Goal: Entertainment & Leisure: Browse casually

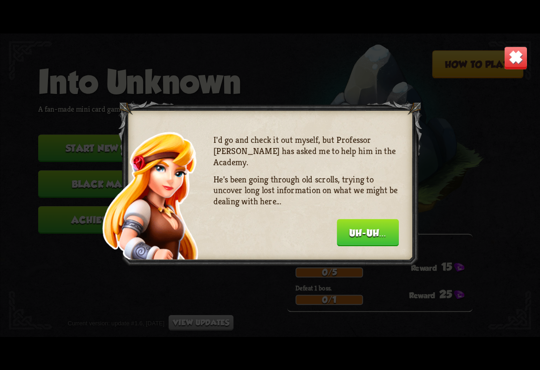
click at [371, 235] on button "Uh-uh..." at bounding box center [368, 232] width 62 height 27
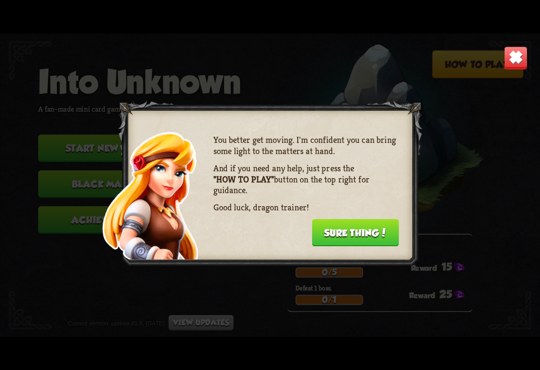
click at [368, 235] on button "Sure thing!" at bounding box center [355, 232] width 87 height 27
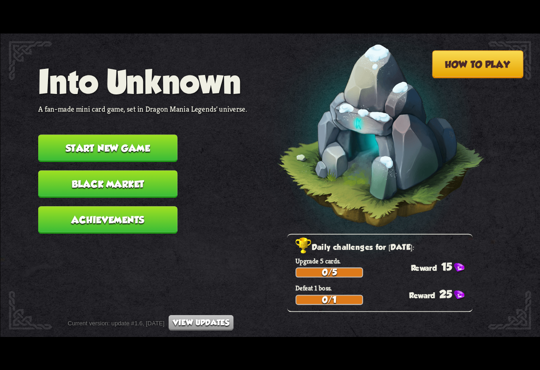
click at [252, 258] on img at bounding box center [367, 138] width 236 height 245
click at [135, 145] on button "Start new game" at bounding box center [107, 148] width 139 height 27
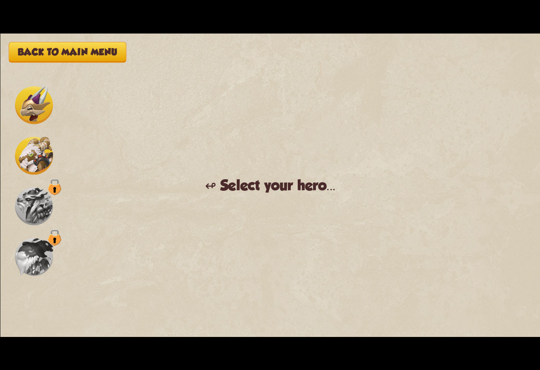
click at [38, 112] on img at bounding box center [34, 105] width 38 height 38
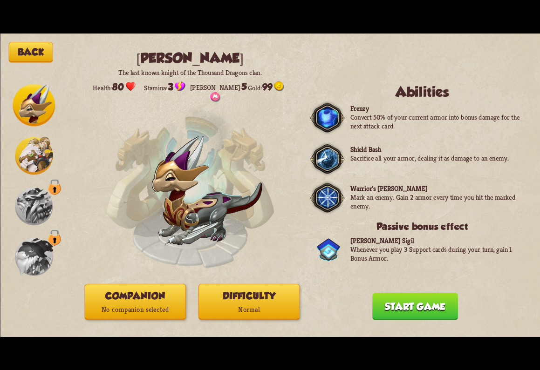
click at [39, 154] on img at bounding box center [34, 156] width 38 height 38
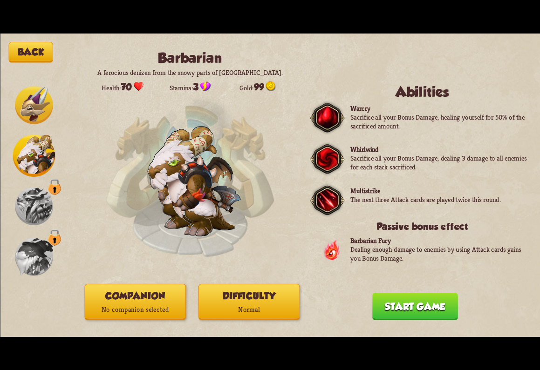
click at [32, 118] on img at bounding box center [34, 105] width 38 height 38
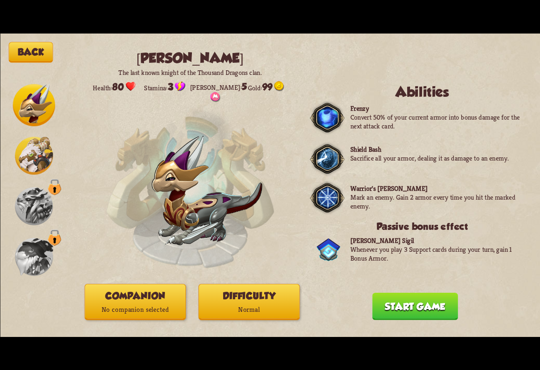
click at [424, 309] on button "Start game" at bounding box center [415, 306] width 86 height 27
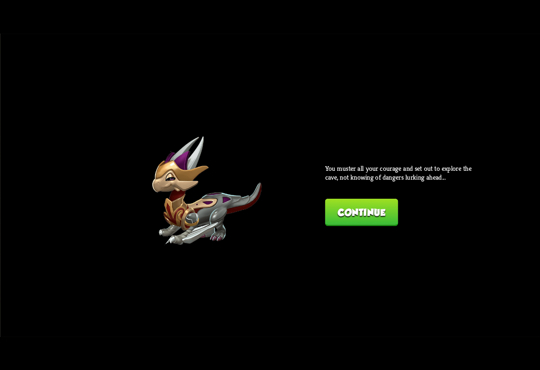
click at [370, 211] on button "Continue" at bounding box center [361, 212] width 73 height 27
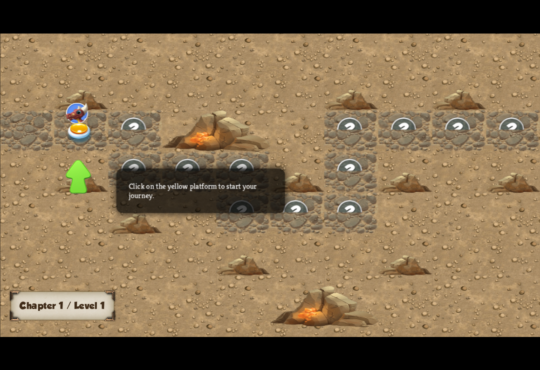
click at [73, 133] on img at bounding box center [79, 133] width 27 height 21
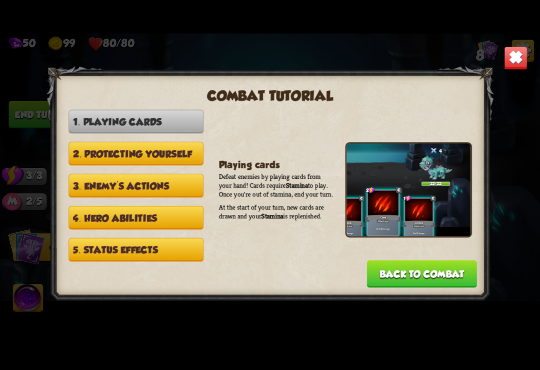
click at [319, 257] on div "Playing cards Defeat enemies by playing cards from your hand! Cards require Sta…" at bounding box center [345, 190] width 253 height 160
click at [163, 144] on button "2. Protecting yourself" at bounding box center [135, 154] width 135 height 24
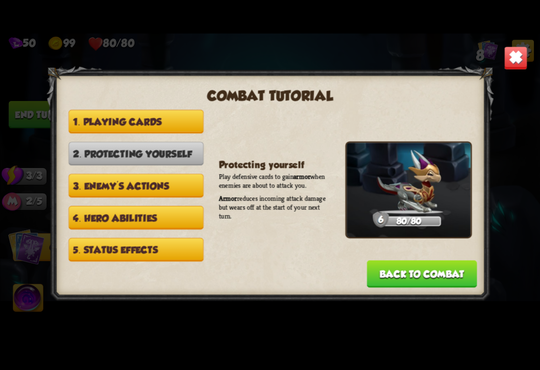
click at [158, 177] on button "3. Enemy's actions" at bounding box center [135, 186] width 135 height 24
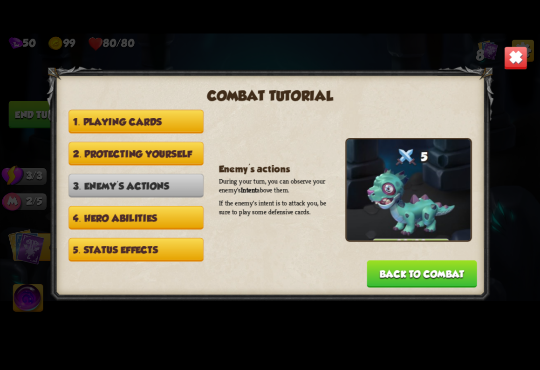
click at [156, 122] on button "1. Playing cards" at bounding box center [135, 122] width 135 height 24
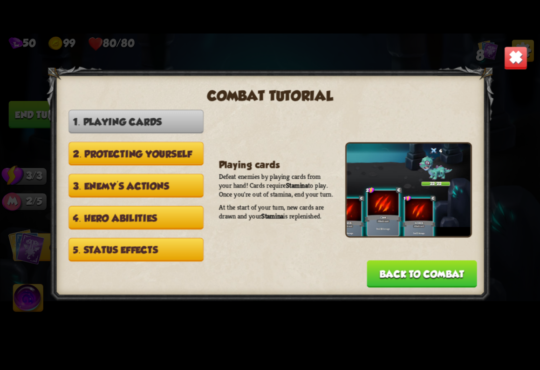
click at [410, 266] on button "Back to combat" at bounding box center [422, 273] width 110 height 27
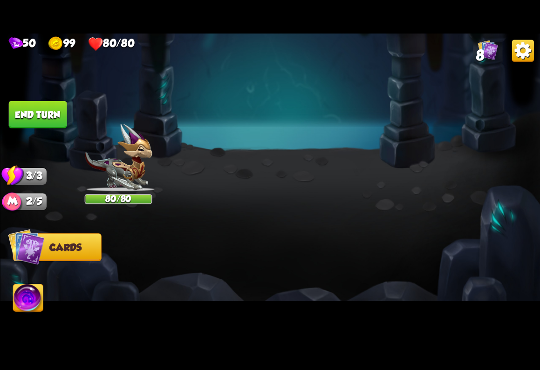
click at [324, 278] on div at bounding box center [324, 269] width 432 height 135
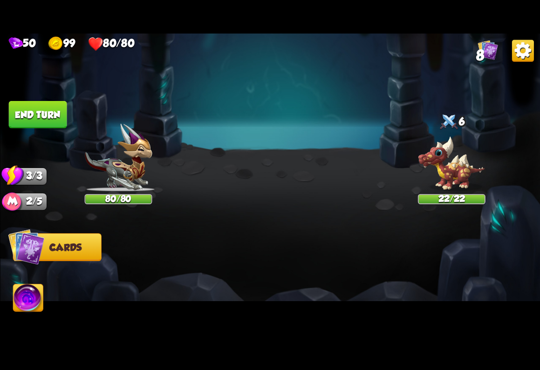
click at [148, 175] on img at bounding box center [118, 157] width 68 height 68
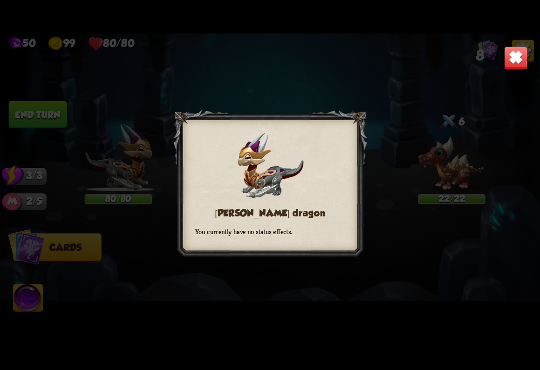
click at [239, 261] on div "[PERSON_NAME] dragon You currently have no status effects." at bounding box center [270, 186] width 540 height 304
click at [387, 254] on div "[PERSON_NAME] dragon You currently have no status effects." at bounding box center [270, 186] width 540 height 304
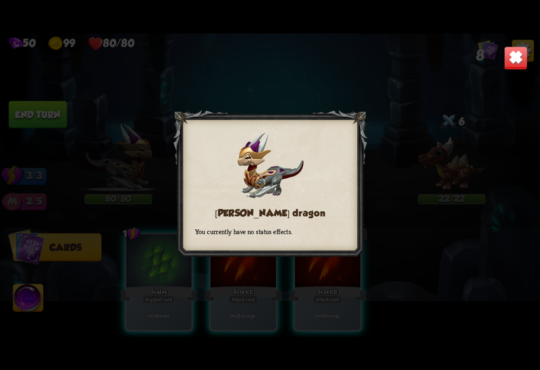
click at [373, 113] on div "[PERSON_NAME] dragon You currently have no status effects." at bounding box center [270, 186] width 540 height 304
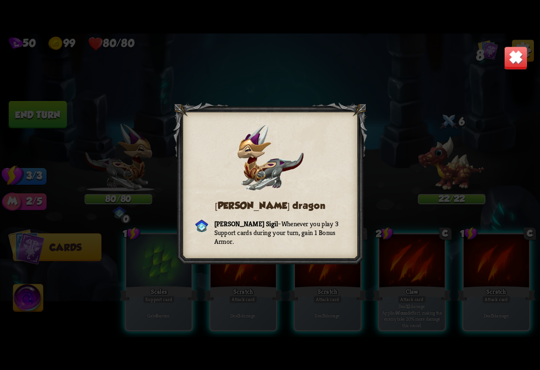
click at [523, 57] on img at bounding box center [516, 58] width 24 height 24
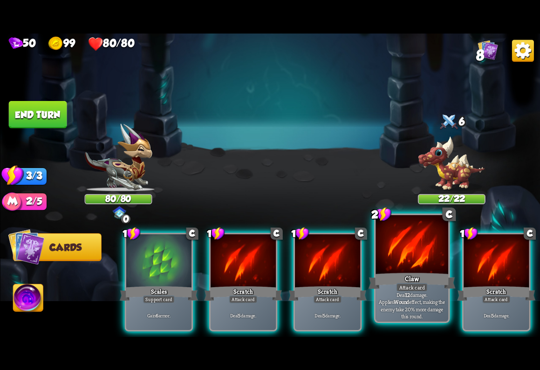
click at [410, 271] on div "Claw" at bounding box center [411, 281] width 87 height 20
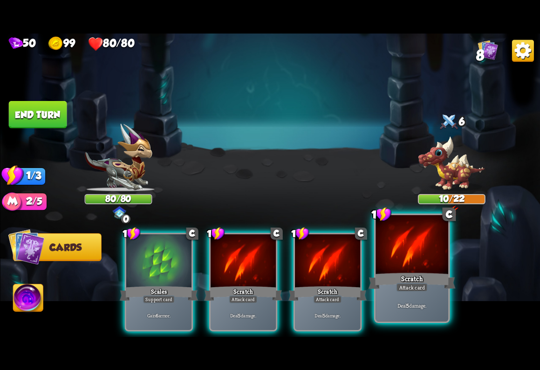
click at [418, 250] on div at bounding box center [412, 245] width 73 height 61
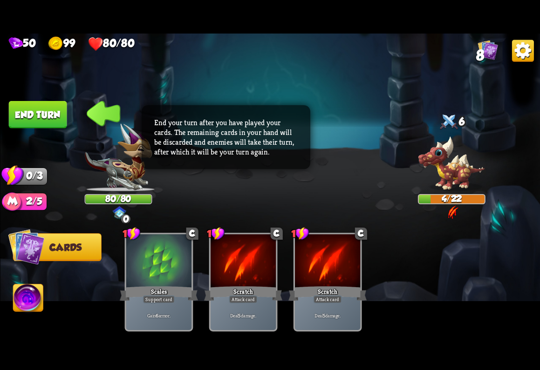
click at [55, 119] on button "End turn" at bounding box center [38, 115] width 60 height 28
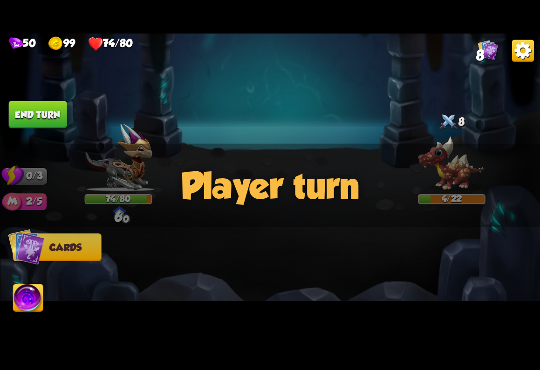
click at [308, 202] on div "Player turn" at bounding box center [270, 185] width 540 height 83
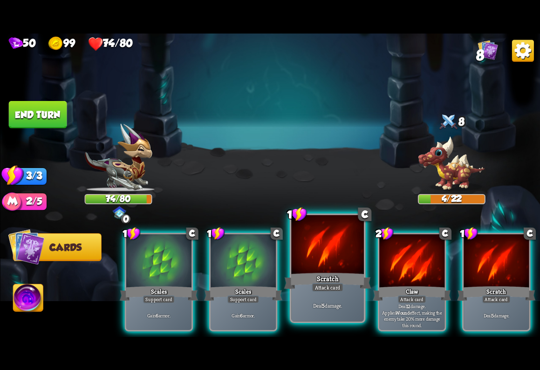
click at [330, 280] on div "Scratch" at bounding box center [327, 281] width 87 height 20
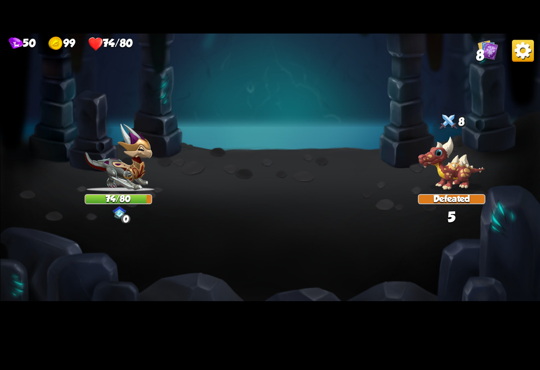
click at [328, 201] on img at bounding box center [270, 186] width 540 height 304
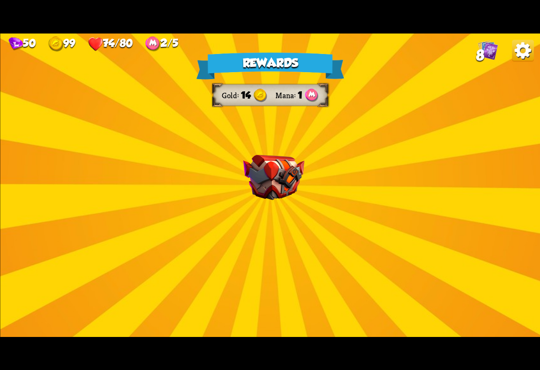
click at [378, 196] on div "Rewards Gold 14 Mana 1 Select a card 2 C Tactical Strike Attack card Deal 7 dam…" at bounding box center [270, 186] width 540 height 304
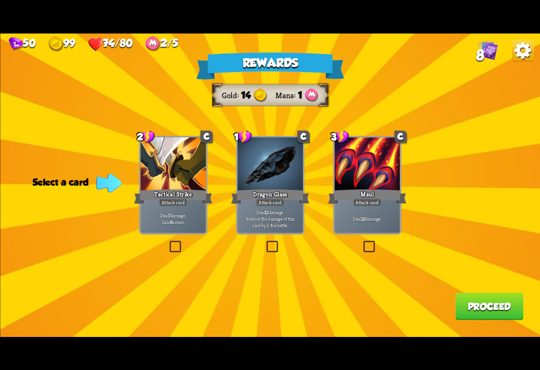
click at [167, 242] on label at bounding box center [167, 242] width 0 height 0
click at [0, 0] on input "checkbox" at bounding box center [0, 0] width 0 height 0
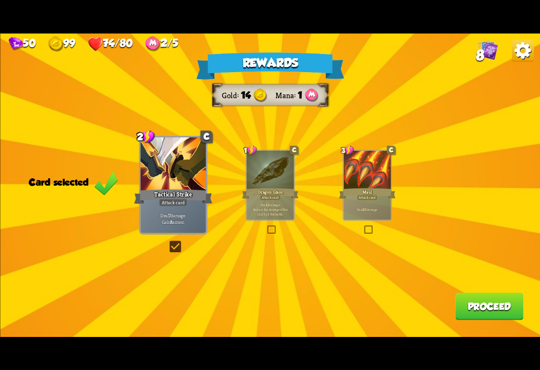
click at [488, 311] on button "Proceed" at bounding box center [489, 306] width 68 height 27
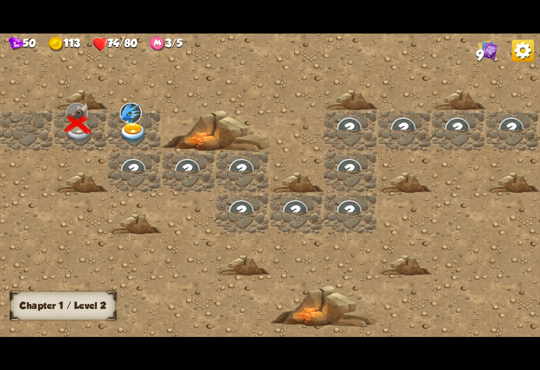
click at [126, 121] on img at bounding box center [131, 113] width 22 height 21
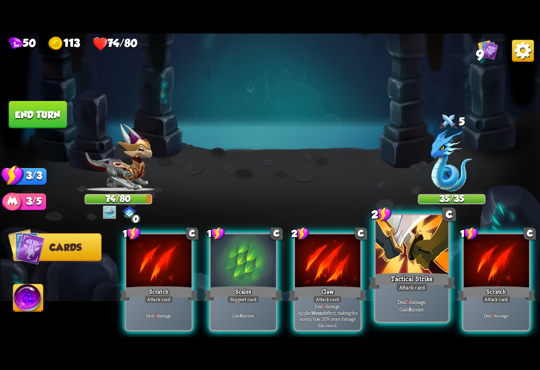
click at [418, 284] on div "Attack card" at bounding box center [412, 287] width 32 height 9
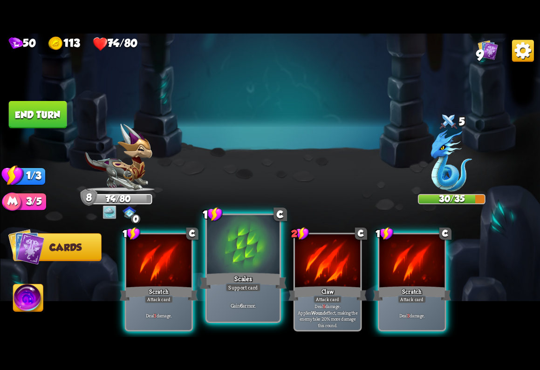
click at [246, 266] on div at bounding box center [243, 245] width 73 height 61
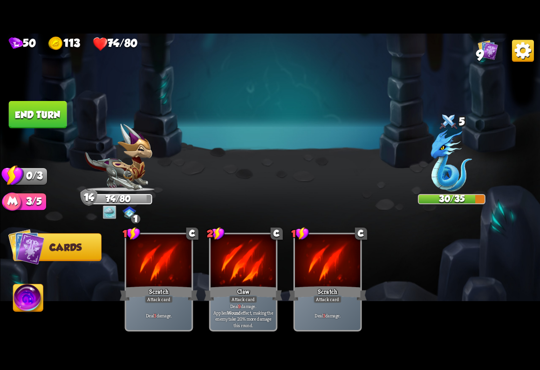
click at [256, 149] on img at bounding box center [270, 186] width 540 height 304
click at [7, 102] on div "Select an enemy to attack... You don't have enough stamina to play that card...…" at bounding box center [270, 186] width 540 height 304
click at [30, 116] on button "End turn" at bounding box center [38, 115] width 60 height 28
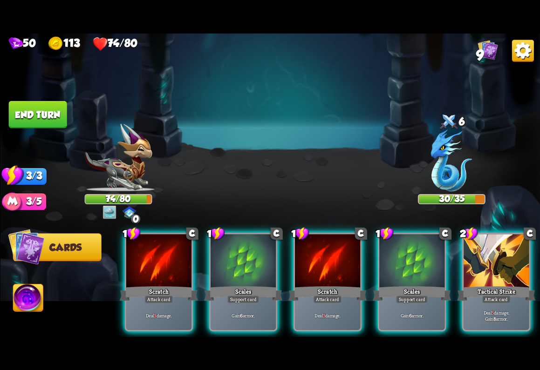
click at [516, 269] on div at bounding box center [496, 261] width 65 height 55
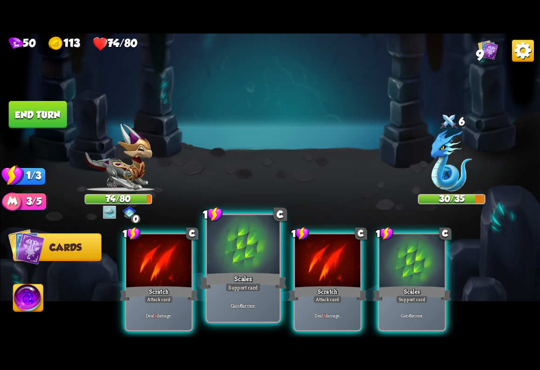
click at [265, 271] on div at bounding box center [243, 245] width 73 height 61
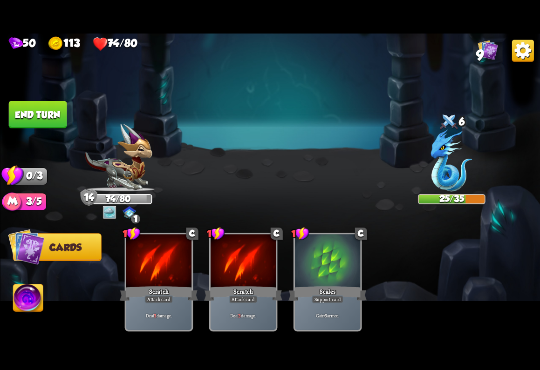
click at [268, 177] on img at bounding box center [270, 186] width 540 height 304
click at [58, 110] on button "End turn" at bounding box center [37, 114] width 58 height 27
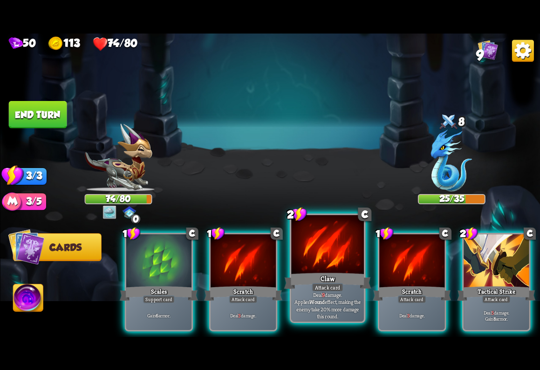
click at [330, 264] on div at bounding box center [327, 245] width 73 height 61
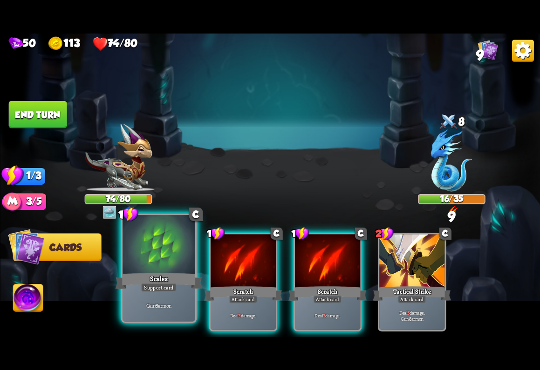
click at [172, 293] on div "Gain 6 armor." at bounding box center [159, 306] width 73 height 32
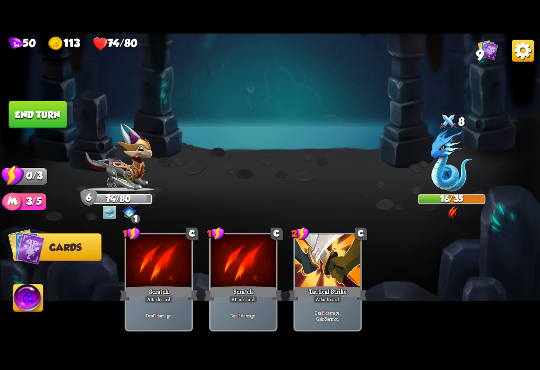
click at [365, 154] on img at bounding box center [270, 186] width 540 height 304
click at [17, 108] on button "End turn" at bounding box center [38, 115] width 60 height 28
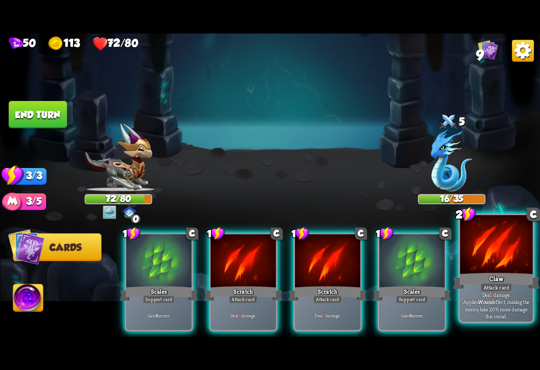
click at [502, 282] on div "Claw" at bounding box center [495, 281] width 87 height 20
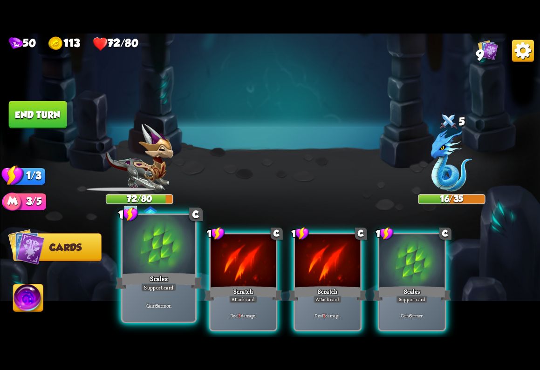
click at [157, 271] on div at bounding box center [159, 245] width 73 height 61
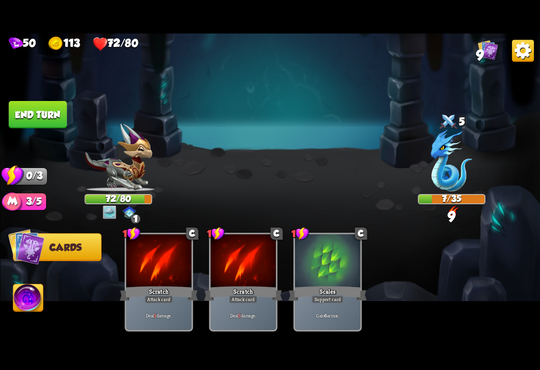
click at [57, 111] on button "End turn" at bounding box center [37, 115] width 59 height 28
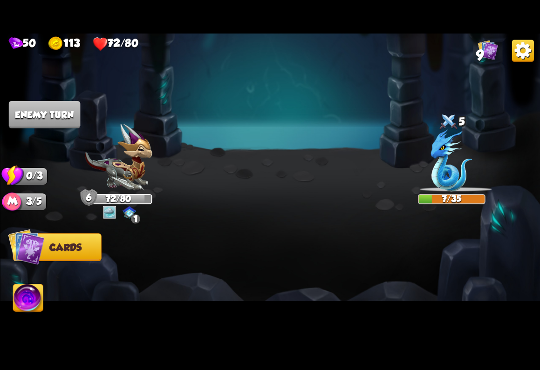
click at [311, 158] on img at bounding box center [270, 186] width 540 height 304
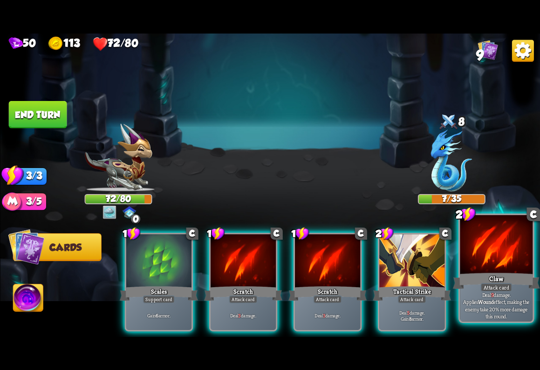
click at [495, 291] on div "Attack card" at bounding box center [496, 287] width 32 height 9
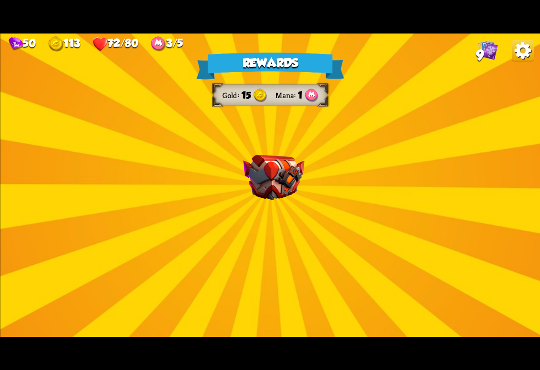
click at [373, 211] on div "Rewards Gold 15 Mana 1 Select a card 1 C Fireball Attack card Lose 2 health. De…" at bounding box center [270, 186] width 540 height 304
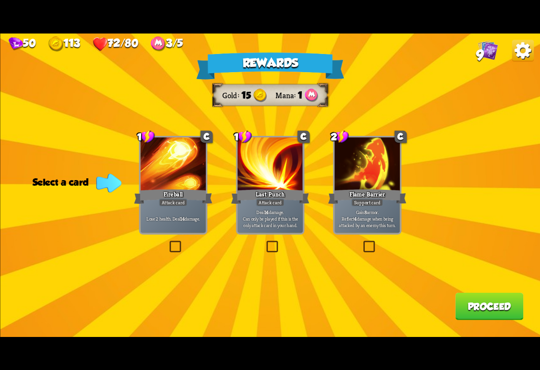
click at [442, 228] on div "Rewards Gold 15 Mana 1 Select a card 1 C Fireball Attack card Lose 2 health. De…" at bounding box center [270, 186] width 540 height 304
click at [264, 242] on label at bounding box center [264, 242] width 0 height 0
click at [0, 0] on input "checkbox" at bounding box center [0, 0] width 0 height 0
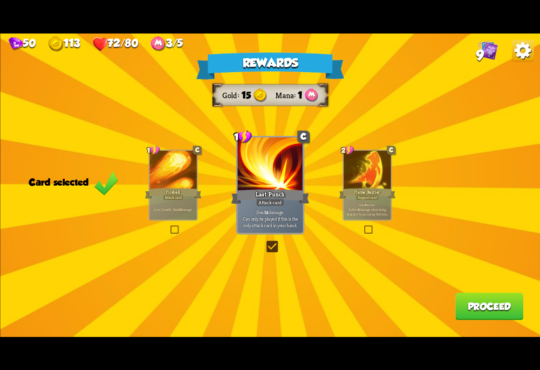
click at [493, 308] on button "Proceed" at bounding box center [489, 306] width 68 height 27
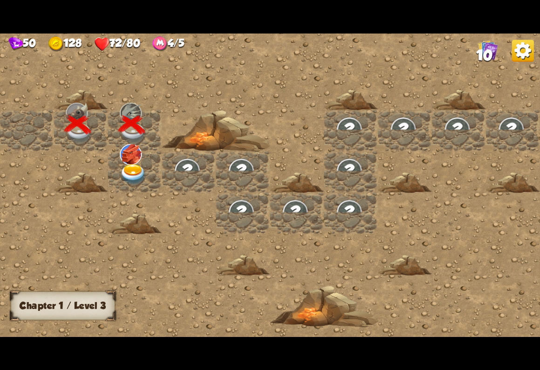
click at [138, 167] on img at bounding box center [133, 174] width 27 height 21
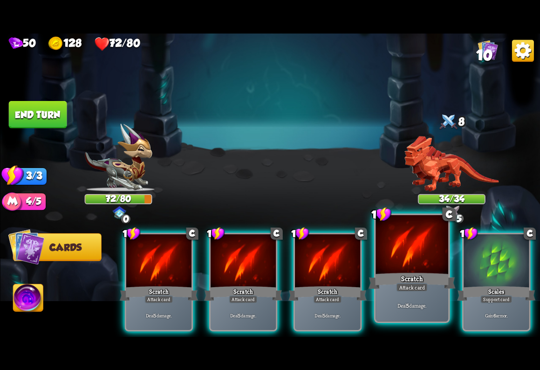
click at [411, 270] on div at bounding box center [412, 245] width 73 height 61
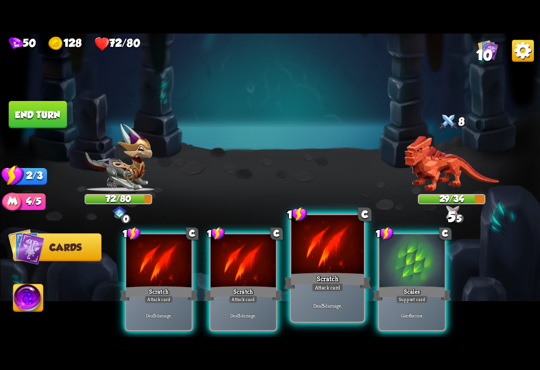
click at [335, 272] on div "Scratch" at bounding box center [327, 281] width 87 height 20
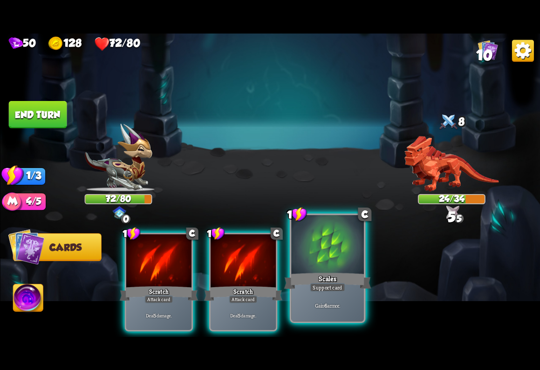
click at [335, 258] on div at bounding box center [327, 245] width 73 height 61
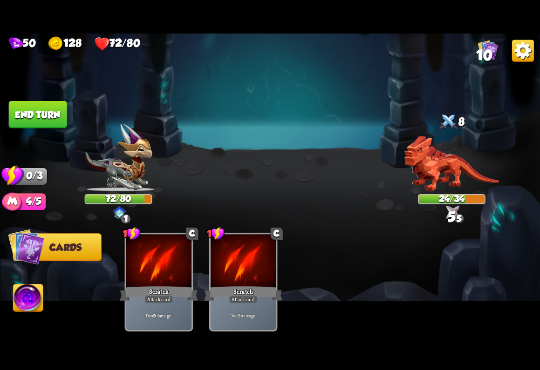
click at [44, 122] on button "End turn" at bounding box center [38, 115] width 60 height 28
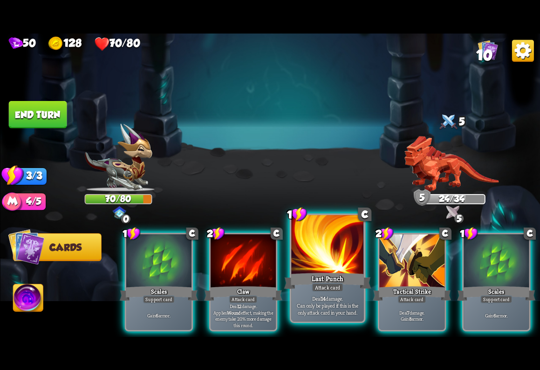
click at [333, 274] on div "Last Punch" at bounding box center [327, 281] width 87 height 20
click at [336, 277] on div "Last Punch" at bounding box center [327, 281] width 87 height 20
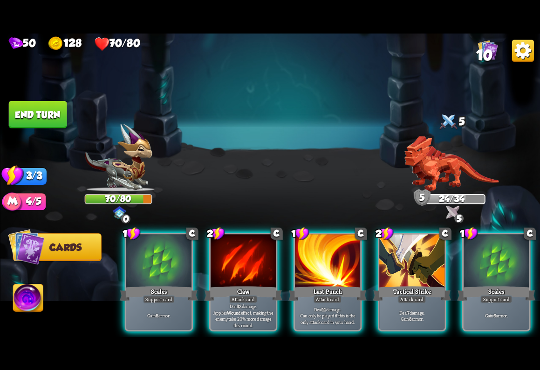
click at [332, 171] on img at bounding box center [270, 186] width 540 height 304
drag, startPoint x: 325, startPoint y: 280, endPoint x: 196, endPoint y: 159, distance: 177.0
click at [196, 159] on div "Select an enemy to attack... You don't have enough stamina to play that card...…" at bounding box center [270, 186] width 540 height 304
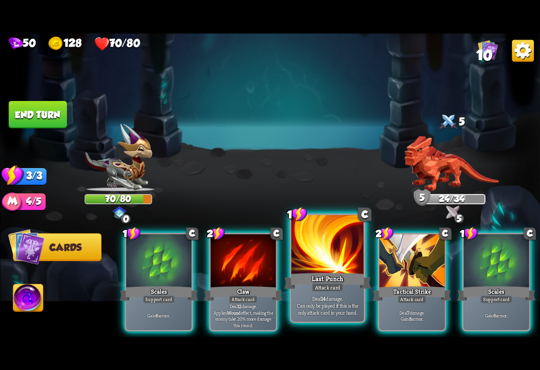
click at [319, 250] on div at bounding box center [327, 245] width 73 height 61
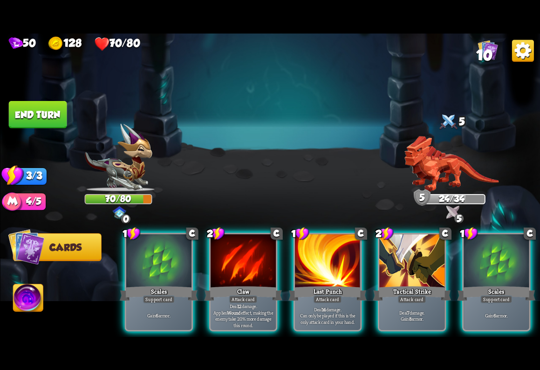
click at [431, 175] on img at bounding box center [451, 163] width 95 height 55
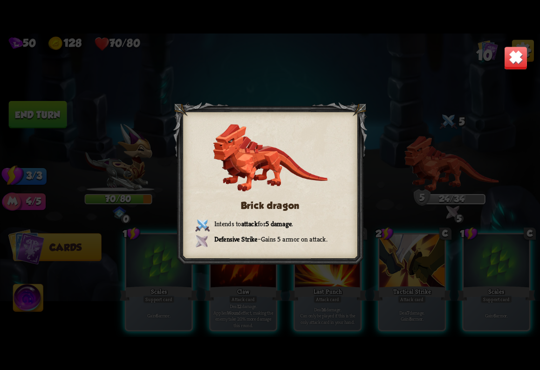
click at [402, 164] on div "Brick dragon Intends to attack for 5 damage . Defensive Strike – Gains 5 armor …" at bounding box center [270, 186] width 540 height 304
click at [337, 274] on div "Brick dragon Intends to attack for 5 damage . Defensive Strike – Gains 5 armor …" at bounding box center [270, 186] width 540 height 304
click at [513, 70] on div "Brick dragon Intends to attack for 5 damage . Defensive Strike – Gains 5 armor …" at bounding box center [270, 186] width 540 height 304
click at [519, 57] on img at bounding box center [516, 58] width 24 height 24
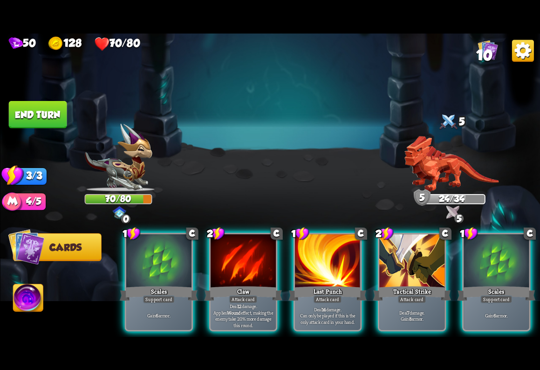
click at [337, 168] on img at bounding box center [270, 186] width 540 height 304
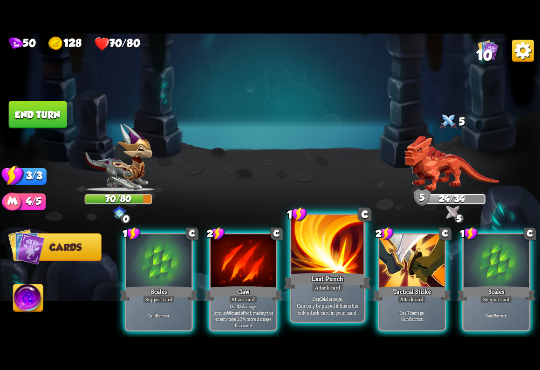
click at [329, 269] on div at bounding box center [327, 245] width 73 height 61
click at [328, 275] on div "Last Punch" at bounding box center [327, 281] width 87 height 20
click at [326, 316] on span "Can only be played if this is the only attack card in your hand." at bounding box center [327, 309] width 69 height 14
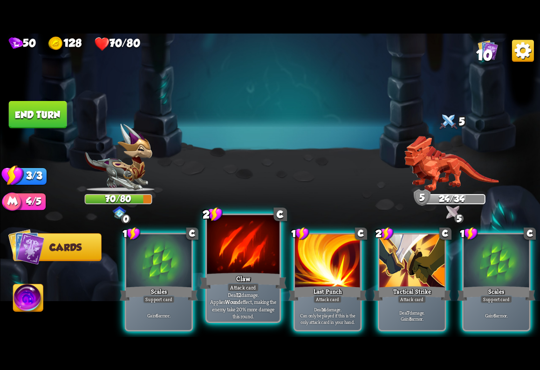
click at [248, 279] on div "Claw" at bounding box center [242, 281] width 87 height 20
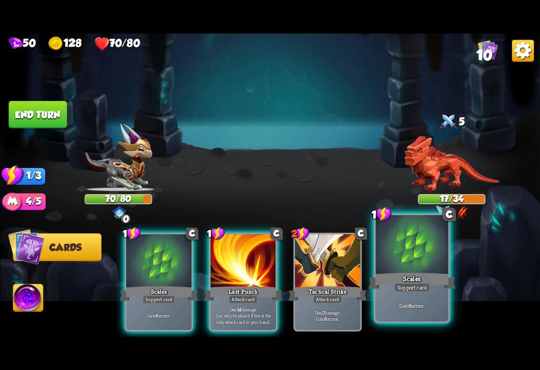
click at [411, 282] on div "Scales" at bounding box center [411, 281] width 87 height 20
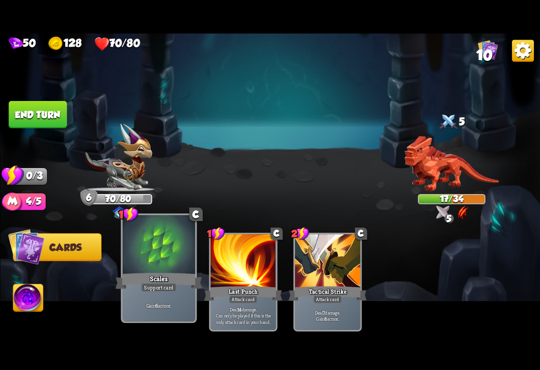
click at [171, 301] on div "Gain 6 armor." at bounding box center [159, 306] width 73 height 32
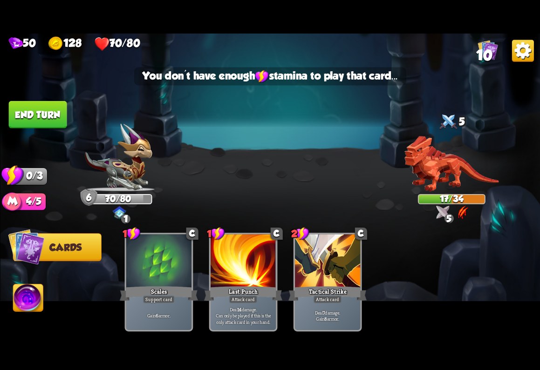
click at [54, 115] on button "End turn" at bounding box center [38, 115] width 60 height 28
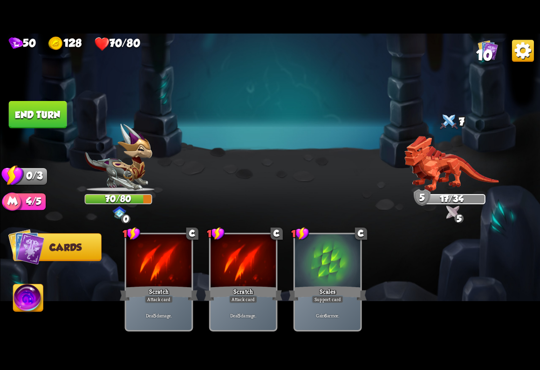
click at [313, 208] on div "Player turn" at bounding box center [270, 185] width 540 height 83
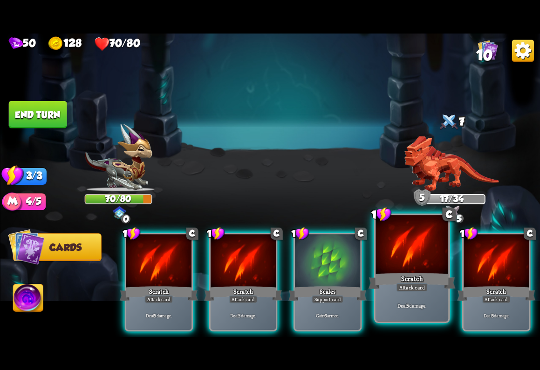
click at [432, 282] on div "Scratch" at bounding box center [411, 281] width 87 height 20
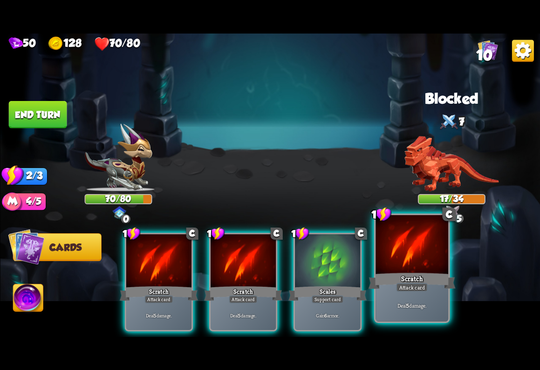
click at [426, 284] on div "Attack card" at bounding box center [412, 287] width 32 height 9
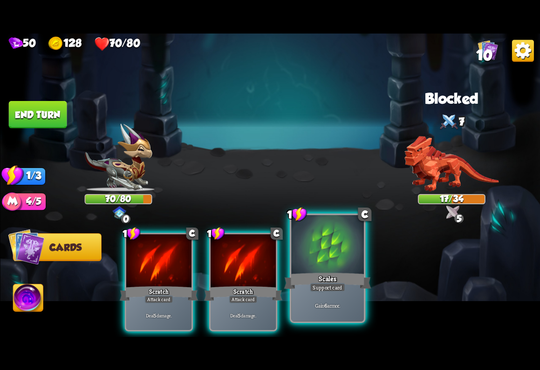
click at [337, 281] on div "Scales" at bounding box center [327, 281] width 87 height 20
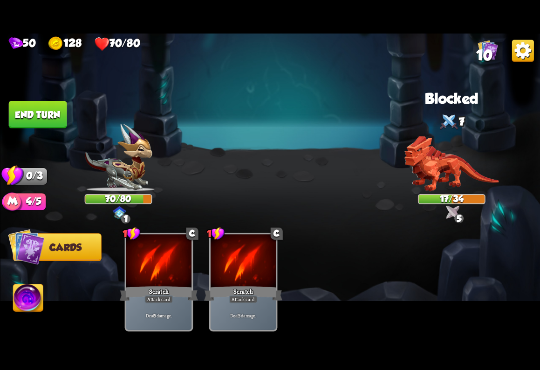
click at [47, 102] on button "End turn" at bounding box center [38, 115] width 60 height 28
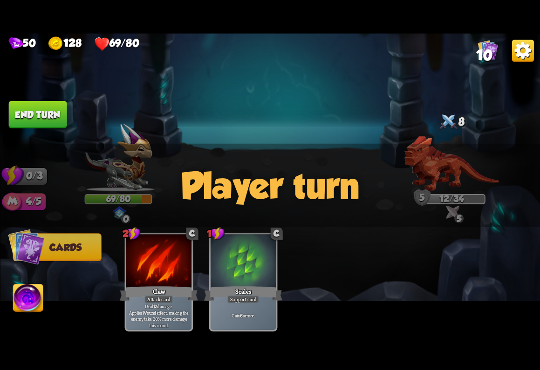
click at [290, 119] on img at bounding box center [270, 186] width 540 height 304
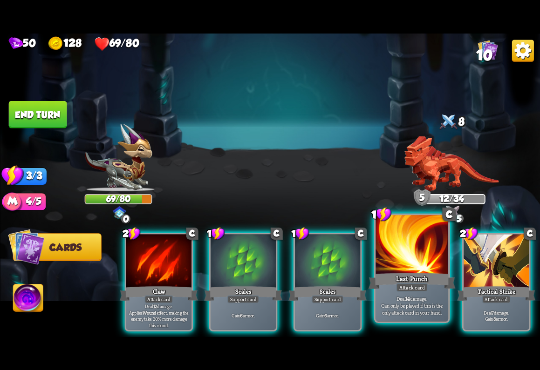
click at [426, 283] on div "Attack card" at bounding box center [412, 287] width 32 height 9
click at [422, 283] on div "Last Punch" at bounding box center [411, 281] width 87 height 20
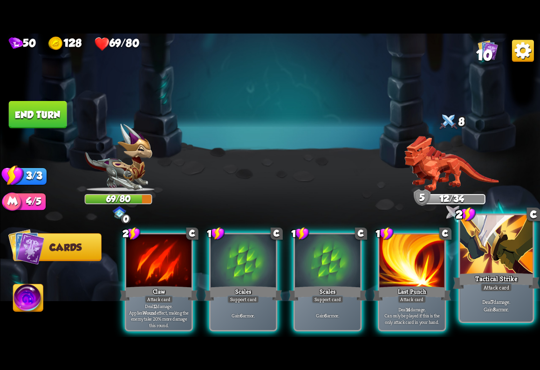
click at [493, 280] on div "Tactical Strike" at bounding box center [495, 281] width 87 height 20
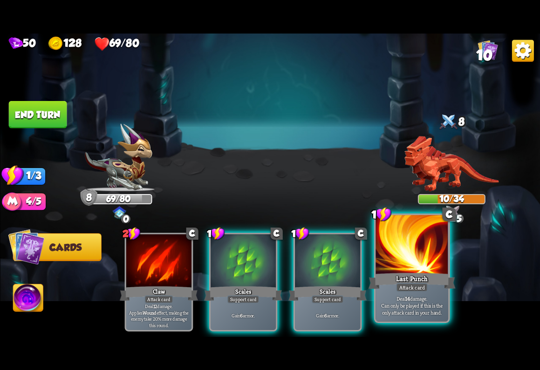
click at [417, 288] on div "Attack card" at bounding box center [412, 287] width 32 height 9
click at [416, 293] on div "Deal 14 damage. Can only be played if this is the only attack card in your hand." at bounding box center [412, 306] width 73 height 32
click at [420, 290] on div "Attack card" at bounding box center [412, 287] width 32 height 9
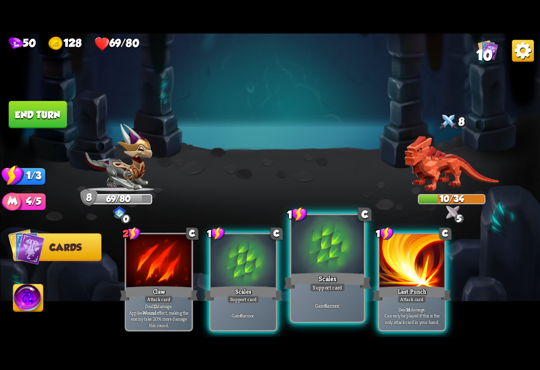
click at [328, 289] on div "Support card" at bounding box center [327, 287] width 35 height 9
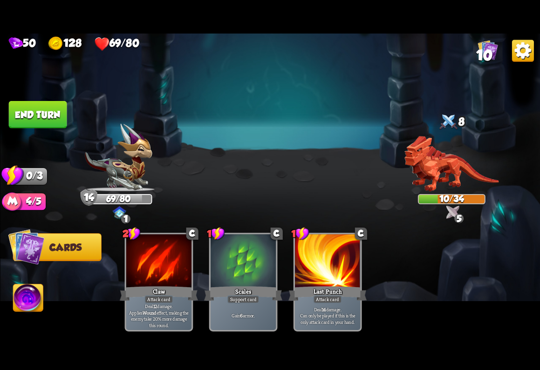
click at [281, 146] on img at bounding box center [270, 186] width 540 height 304
click at [22, 99] on div "Select an enemy to attack... You don't have enough stamina to play that card...…" at bounding box center [270, 186] width 540 height 304
click at [56, 119] on button "End turn" at bounding box center [37, 114] width 59 height 27
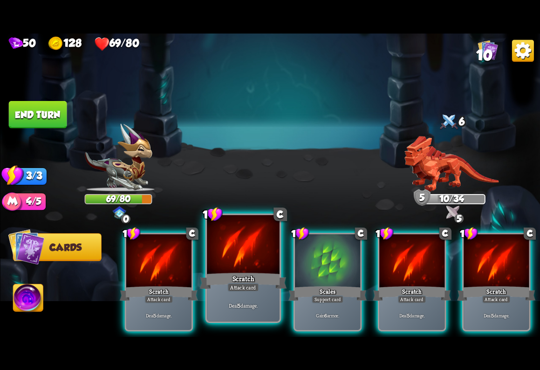
click at [241, 269] on div at bounding box center [243, 245] width 73 height 61
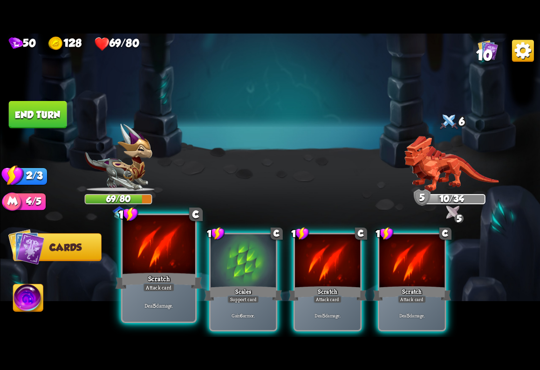
click at [165, 273] on div "Scratch" at bounding box center [158, 281] width 87 height 20
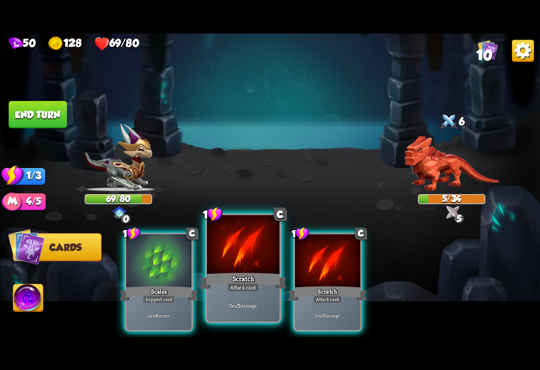
click at [244, 271] on div at bounding box center [243, 245] width 73 height 61
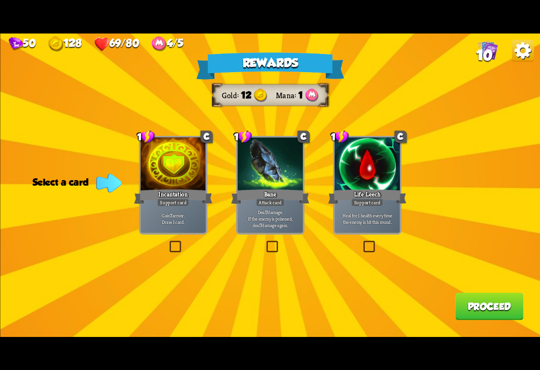
click at [362, 242] on label at bounding box center [362, 242] width 0 height 0
click at [0, 0] on input "checkbox" at bounding box center [0, 0] width 0 height 0
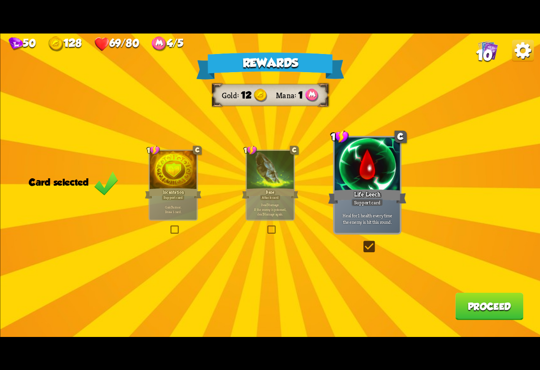
click at [486, 308] on button "Proceed" at bounding box center [489, 306] width 68 height 27
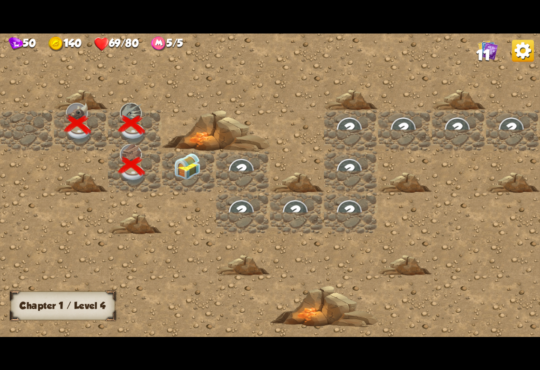
click at [187, 177] on img at bounding box center [187, 166] width 27 height 27
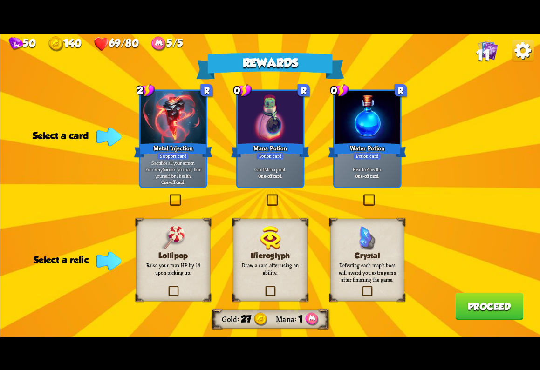
click at [365, 188] on div "0 R Water Potion Potion card Heal for 4 health. One-off card." at bounding box center [367, 138] width 68 height 99
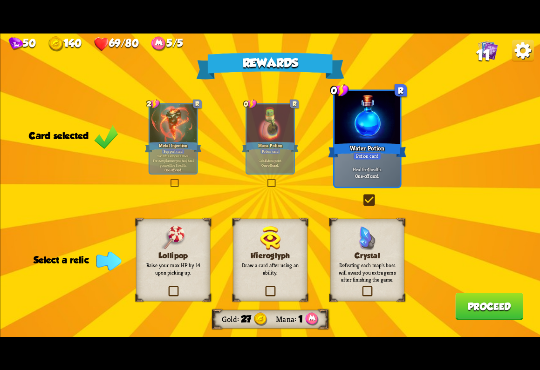
click at [486, 307] on button "Proceed" at bounding box center [489, 306] width 68 height 27
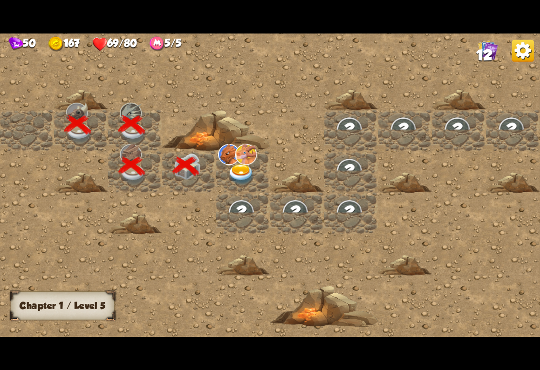
click at [245, 165] on img at bounding box center [241, 174] width 27 height 21
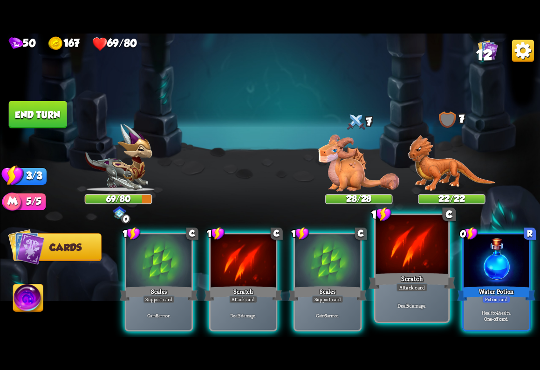
click at [420, 284] on div "Attack card" at bounding box center [412, 287] width 32 height 9
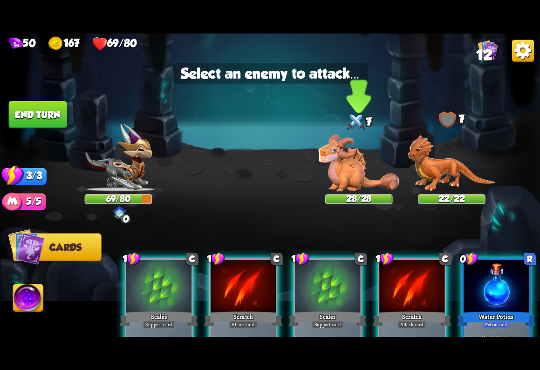
click at [349, 178] on img at bounding box center [358, 163] width 81 height 57
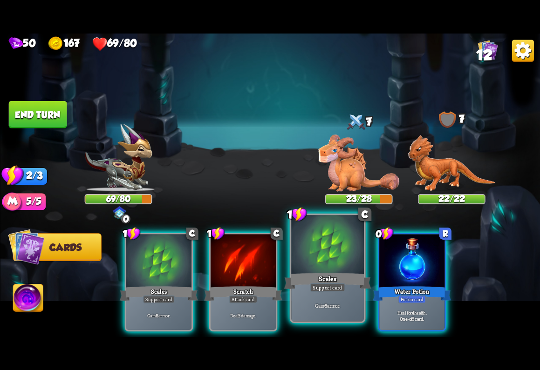
click at [329, 272] on div "Scales" at bounding box center [327, 281] width 87 height 20
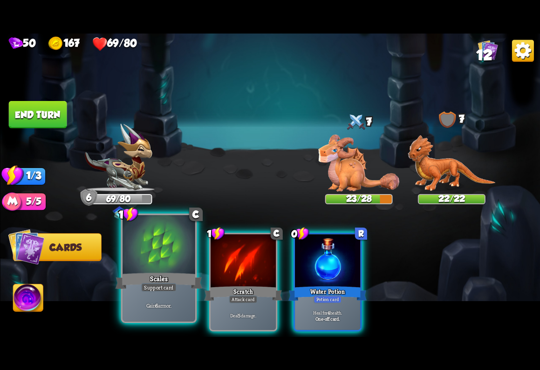
click at [163, 279] on div "Scales" at bounding box center [158, 281] width 87 height 20
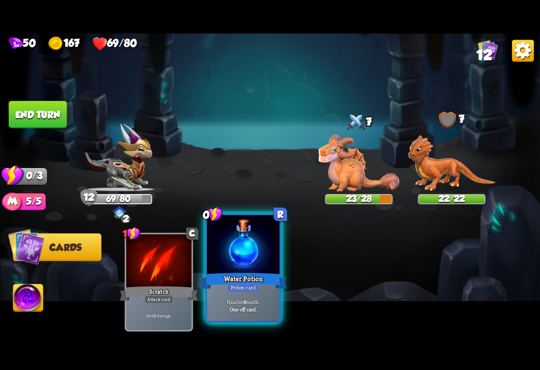
click at [244, 282] on div "Water Potion" at bounding box center [242, 281] width 87 height 20
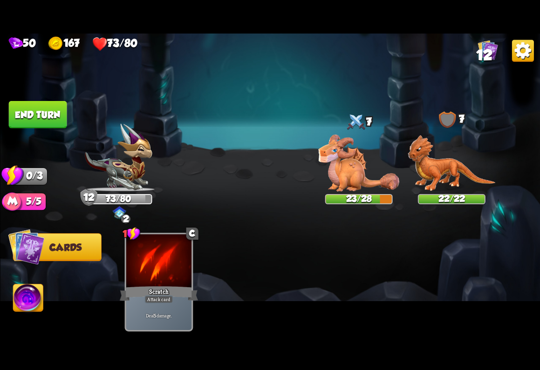
click at [55, 127] on button "End turn" at bounding box center [37, 114] width 58 height 27
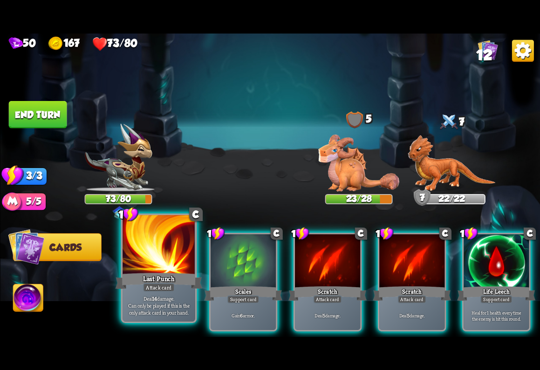
click at [160, 279] on div "Last Punch" at bounding box center [158, 281] width 87 height 20
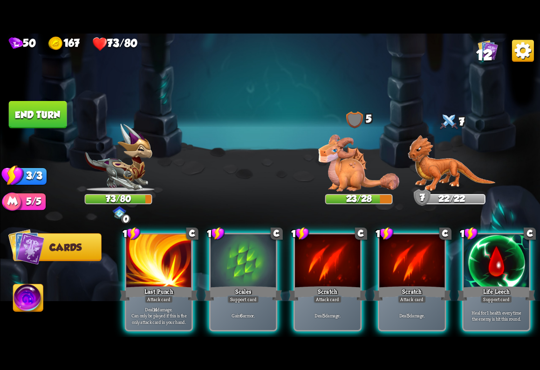
click at [343, 158] on img at bounding box center [358, 163] width 81 height 57
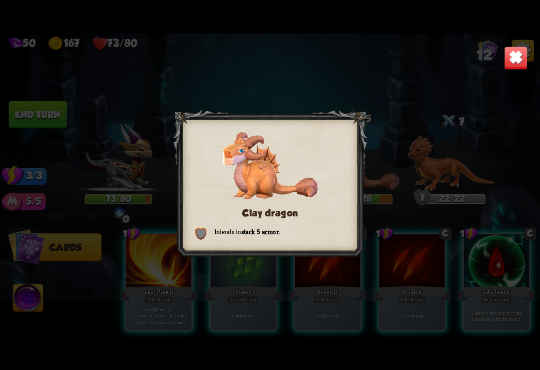
click at [203, 79] on div "Clay dragon Intends to stack 5 armor ." at bounding box center [270, 186] width 540 height 304
click at [159, 299] on div "Clay dragon Intends to stack 5 armor ." at bounding box center [270, 186] width 540 height 304
click at [145, 320] on div "Clay dragon Intends to stack 5 armor ." at bounding box center [270, 186] width 540 height 304
click at [514, 49] on img at bounding box center [516, 58] width 24 height 24
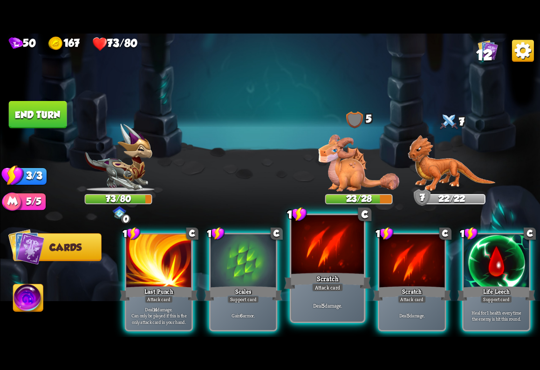
click at [328, 264] on div at bounding box center [327, 245] width 73 height 61
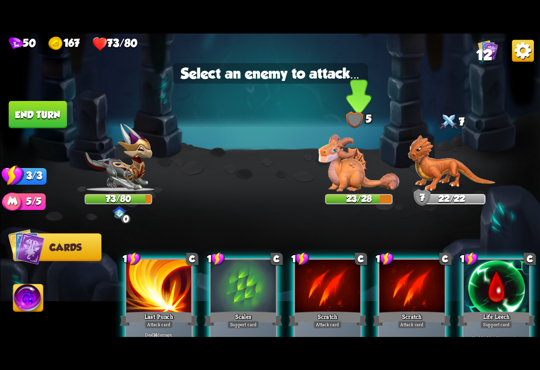
click at [349, 168] on img at bounding box center [358, 163] width 81 height 57
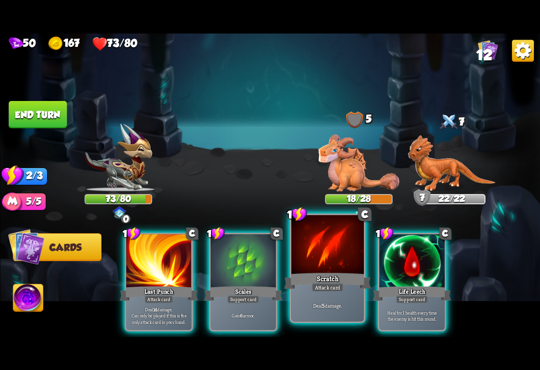
click at [336, 279] on div "Scratch" at bounding box center [327, 281] width 87 height 20
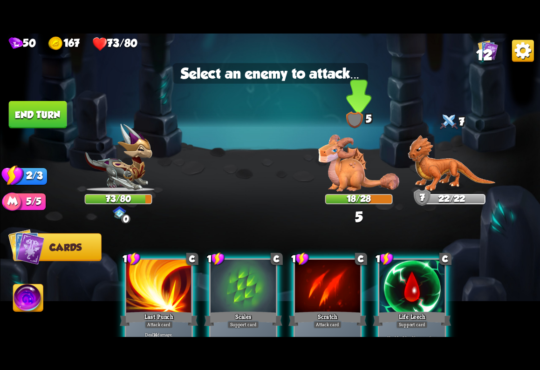
click at [349, 168] on img at bounding box center [358, 163] width 81 height 57
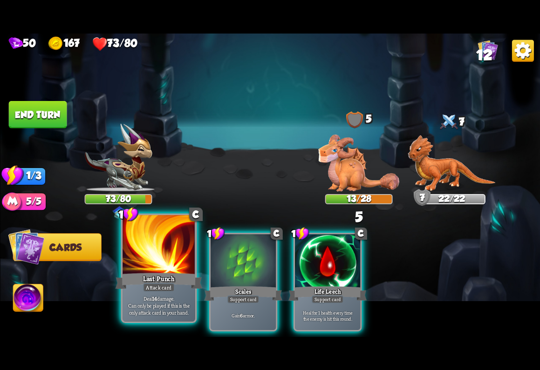
click at [166, 277] on div "Last Punch" at bounding box center [158, 281] width 87 height 20
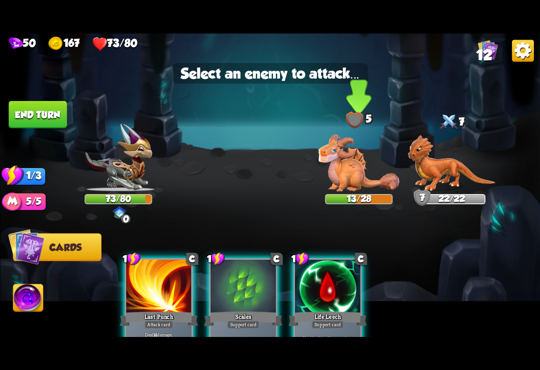
click at [361, 165] on img at bounding box center [358, 163] width 81 height 57
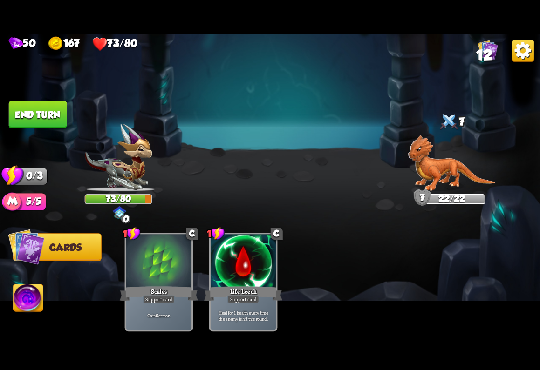
click at [47, 111] on button "End turn" at bounding box center [37, 115] width 59 height 28
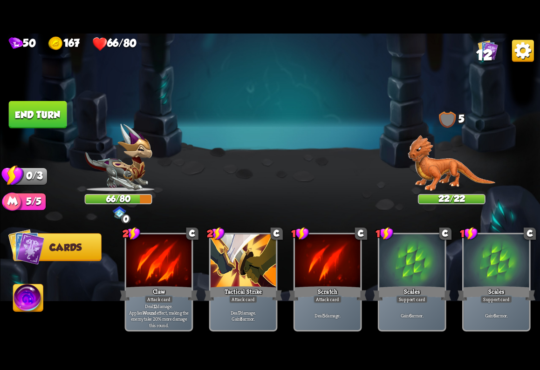
click at [346, 190] on div "Player turn" at bounding box center [270, 185] width 540 height 83
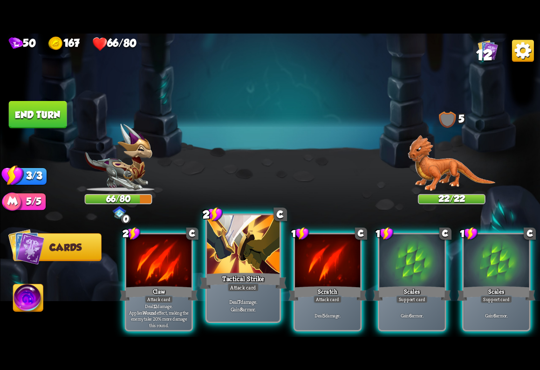
click at [237, 276] on div "Tactical Strike" at bounding box center [242, 281] width 87 height 20
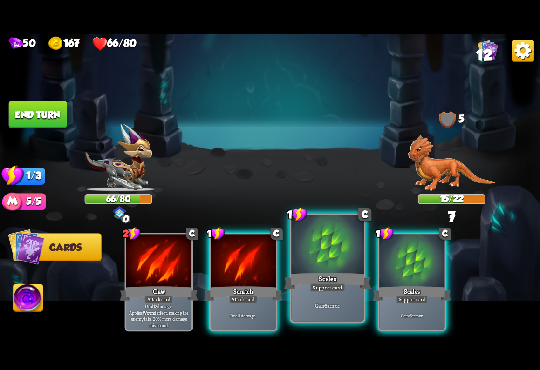
click at [323, 268] on div at bounding box center [327, 245] width 73 height 61
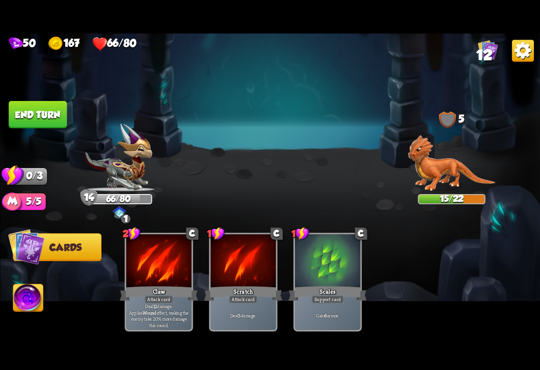
click at [30, 116] on button "End turn" at bounding box center [37, 114] width 59 height 27
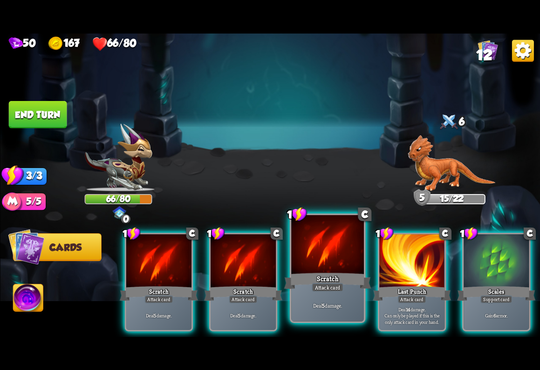
click at [317, 274] on div "Scratch" at bounding box center [327, 281] width 87 height 20
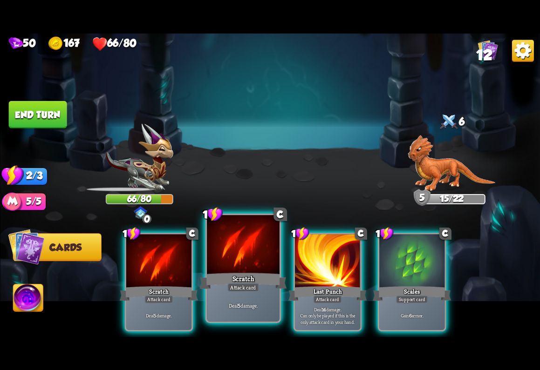
click at [232, 274] on div "Scratch" at bounding box center [242, 281] width 87 height 20
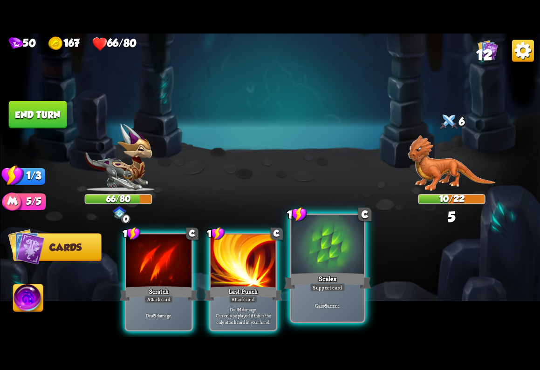
click at [330, 272] on div "Scales" at bounding box center [327, 281] width 87 height 20
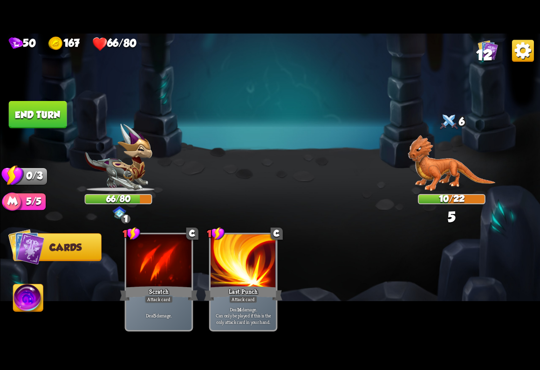
click at [52, 109] on button "End turn" at bounding box center [37, 114] width 58 height 27
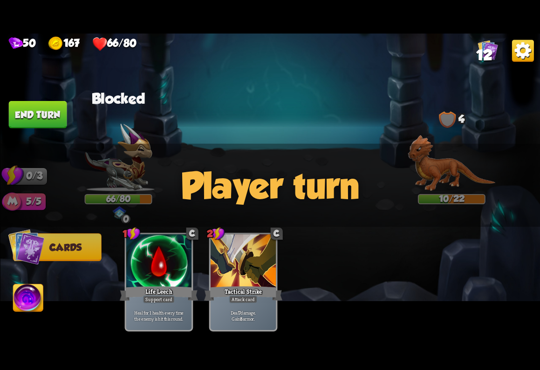
click at [268, 137] on img at bounding box center [270, 186] width 540 height 304
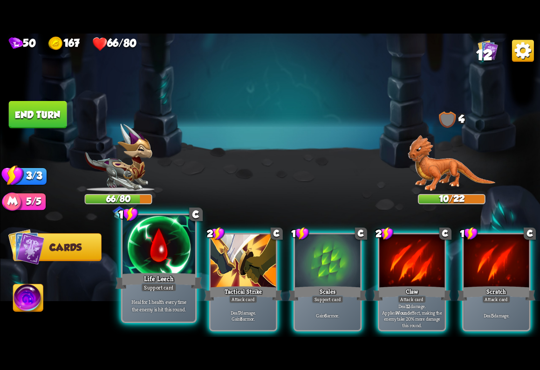
click at [155, 274] on div "Life Leech" at bounding box center [158, 281] width 87 height 20
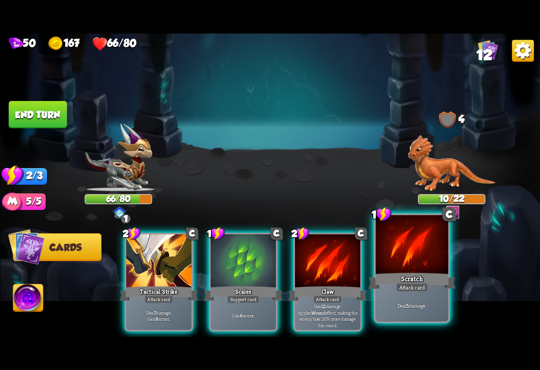
click at [420, 279] on div "Scratch" at bounding box center [411, 281] width 87 height 20
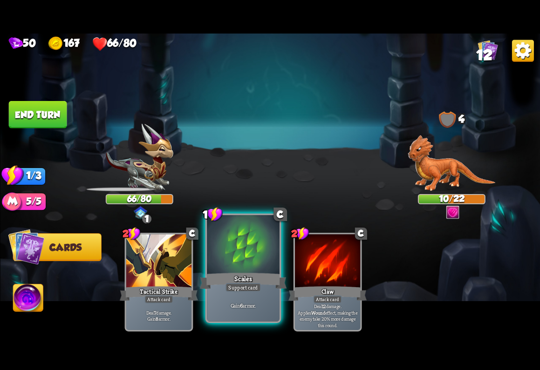
click at [251, 275] on div "Scales" at bounding box center [242, 281] width 87 height 20
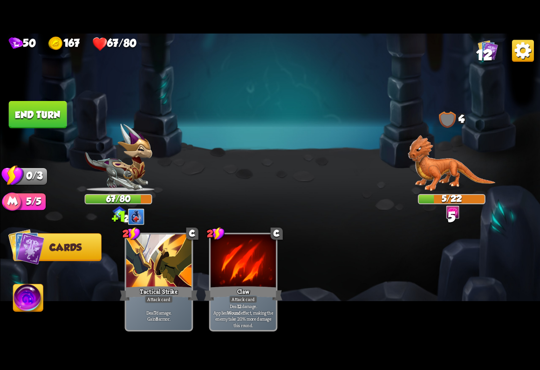
click at [51, 124] on button "End turn" at bounding box center [37, 115] width 59 height 28
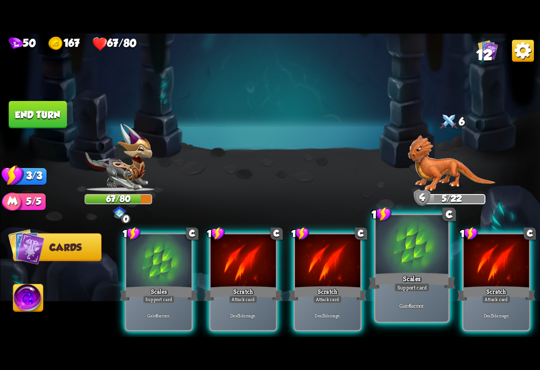
click at [405, 276] on div "Scales" at bounding box center [411, 281] width 87 height 20
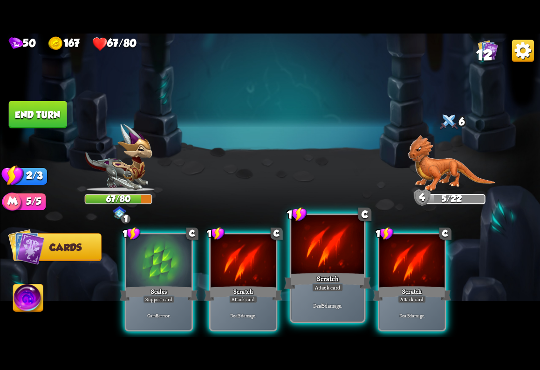
click at [318, 282] on div "Scratch" at bounding box center [327, 281] width 87 height 20
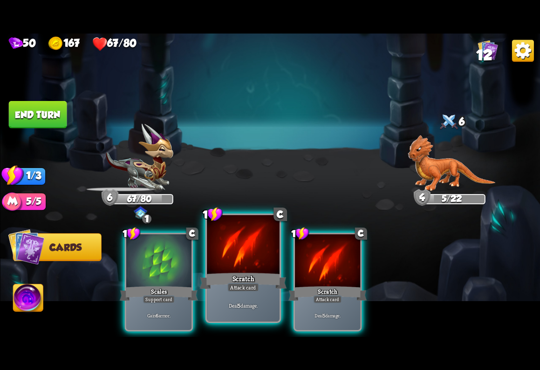
click at [256, 278] on div "Scratch" at bounding box center [242, 281] width 87 height 20
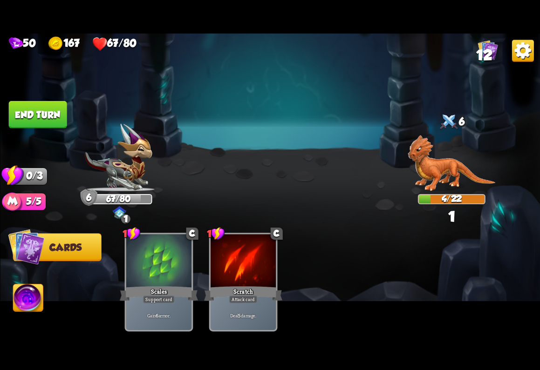
click at [51, 113] on button "End turn" at bounding box center [37, 114] width 58 height 27
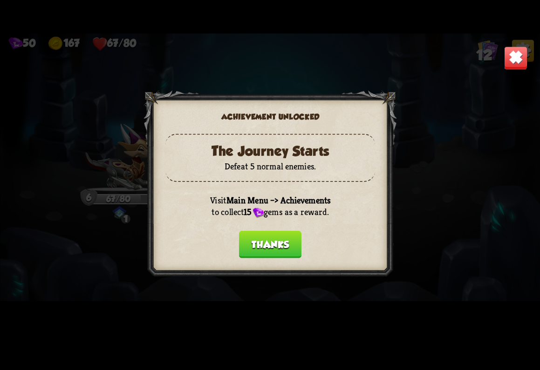
click at [522, 66] on img at bounding box center [516, 58] width 24 height 24
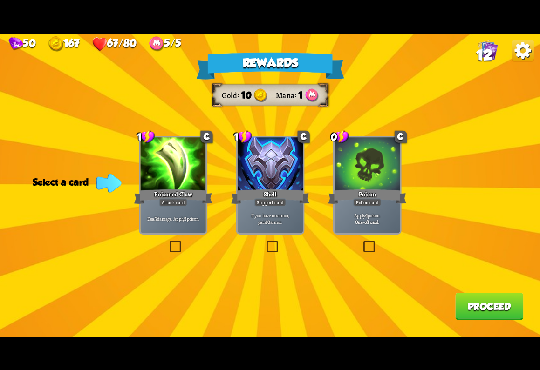
click at [167, 242] on label at bounding box center [167, 242] width 0 height 0
click at [0, 0] on input "checkbox" at bounding box center [0, 0] width 0 height 0
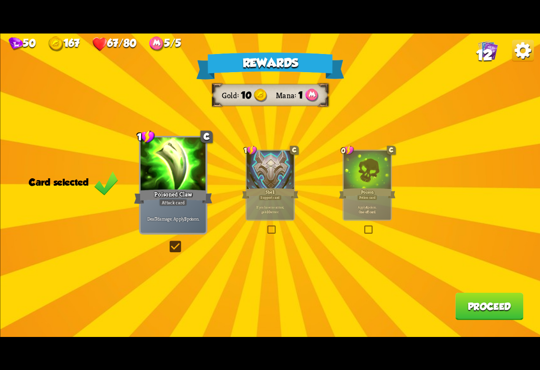
click at [480, 314] on button "Proceed" at bounding box center [489, 306] width 68 height 27
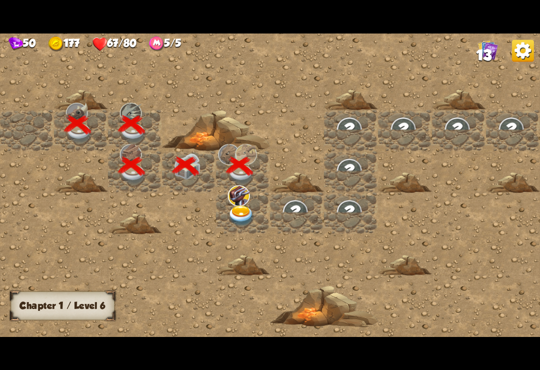
click at [528, 55] on img at bounding box center [523, 51] width 22 height 22
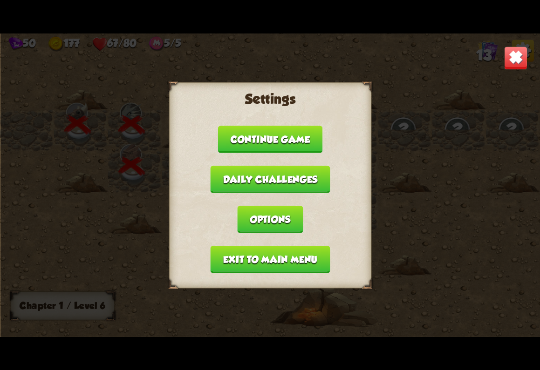
click at [517, 51] on img at bounding box center [516, 58] width 24 height 24
